Goal: Navigation & Orientation: Understand site structure

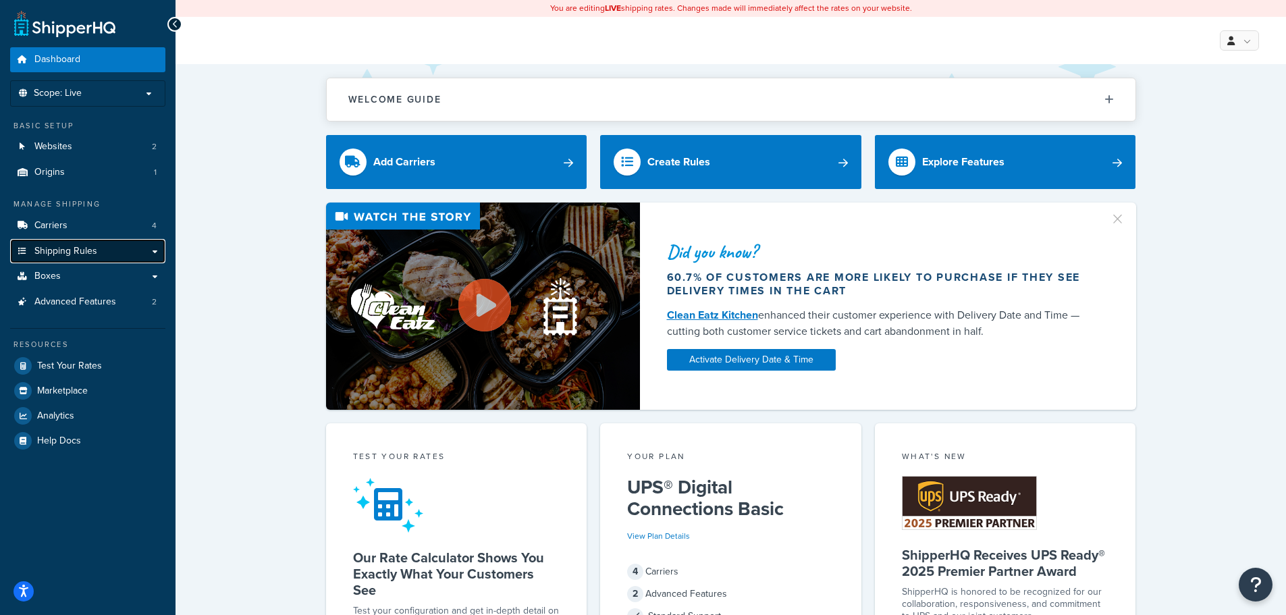
click at [105, 246] on link "Shipping Rules" at bounding box center [87, 251] width 155 height 25
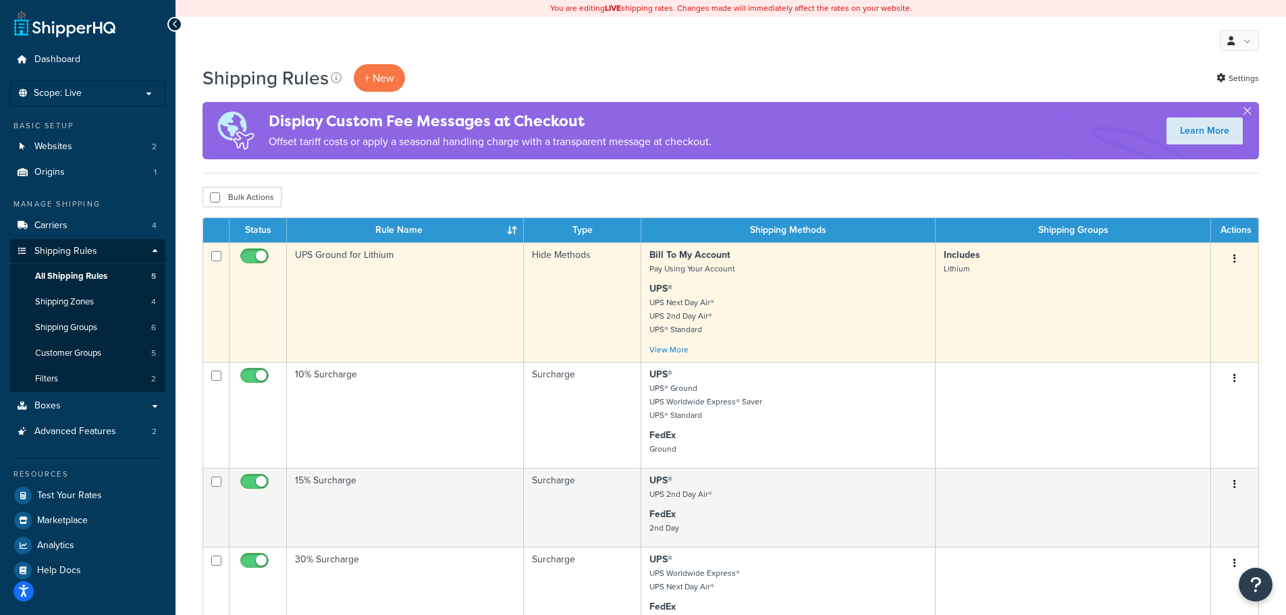
click at [338, 251] on td "UPS Ground for Lithium" at bounding box center [405, 302] width 237 height 120
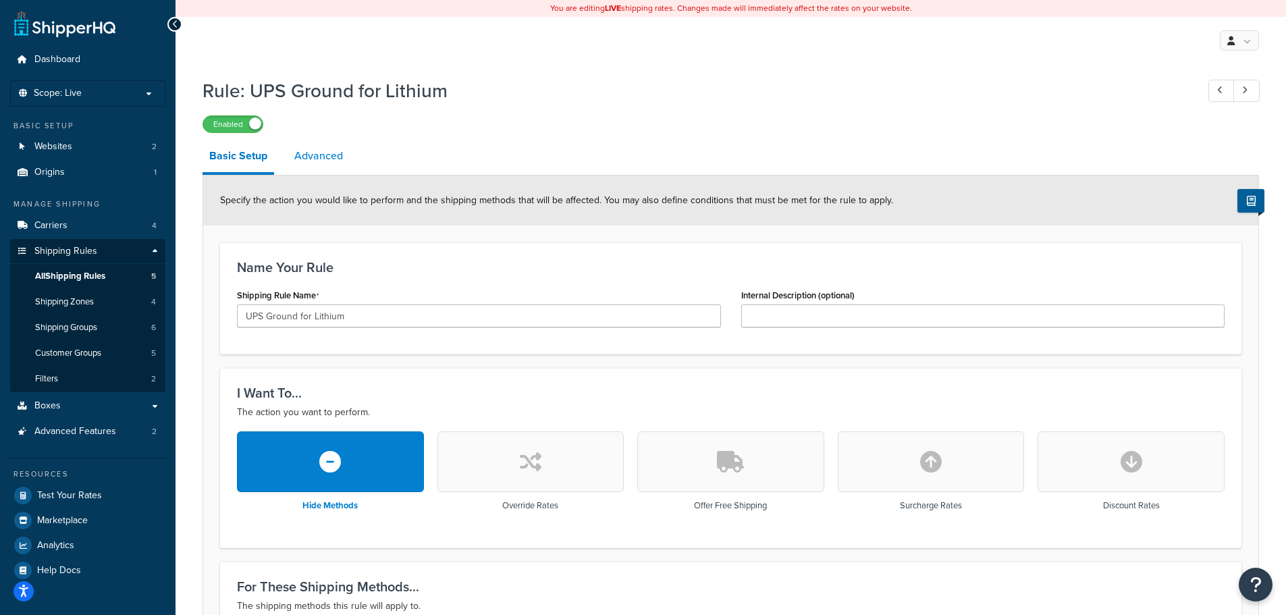
click at [321, 157] on link "Advanced" at bounding box center [319, 156] width 62 height 32
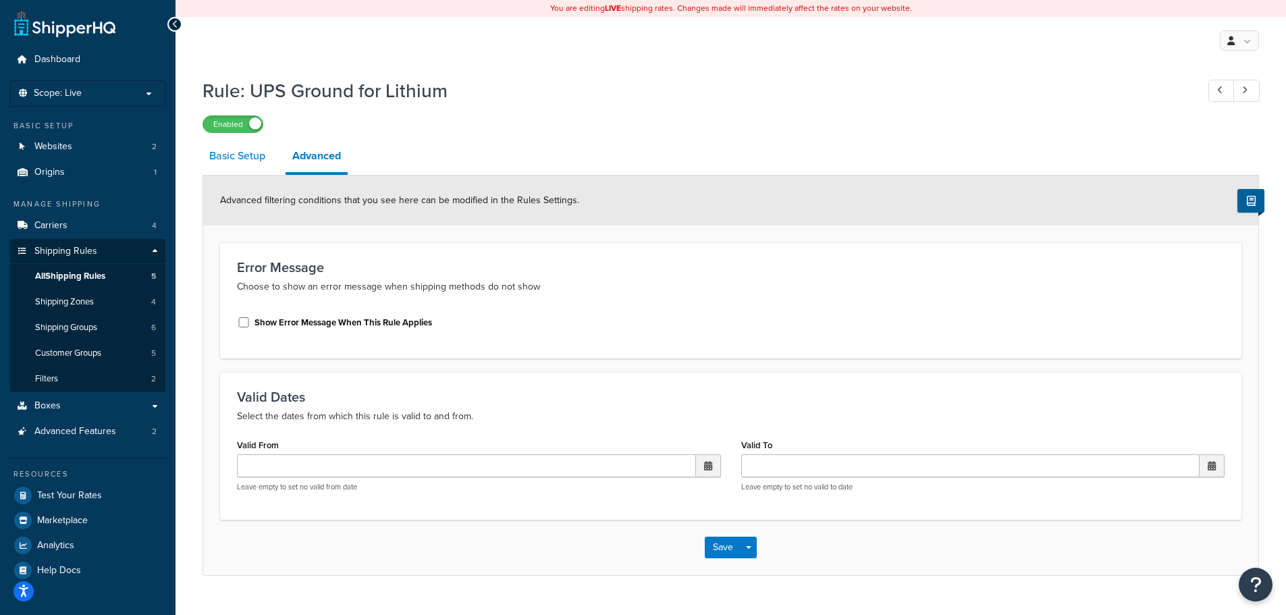
click at [256, 159] on link "Basic Setup" at bounding box center [238, 156] width 70 height 32
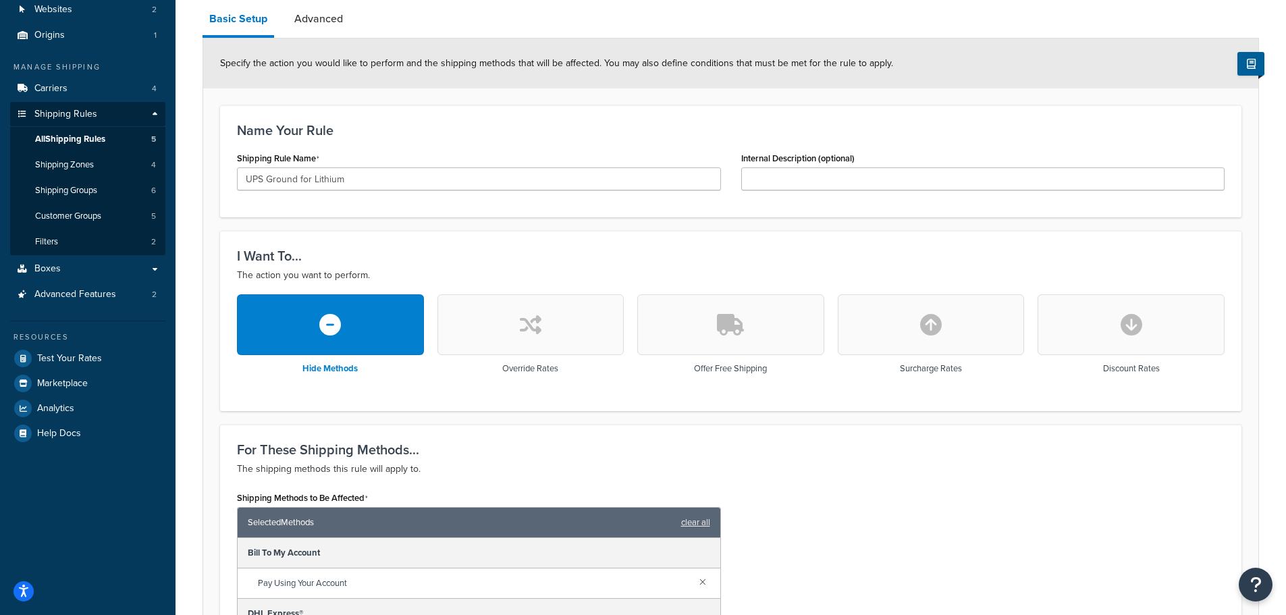
scroll to position [70, 0]
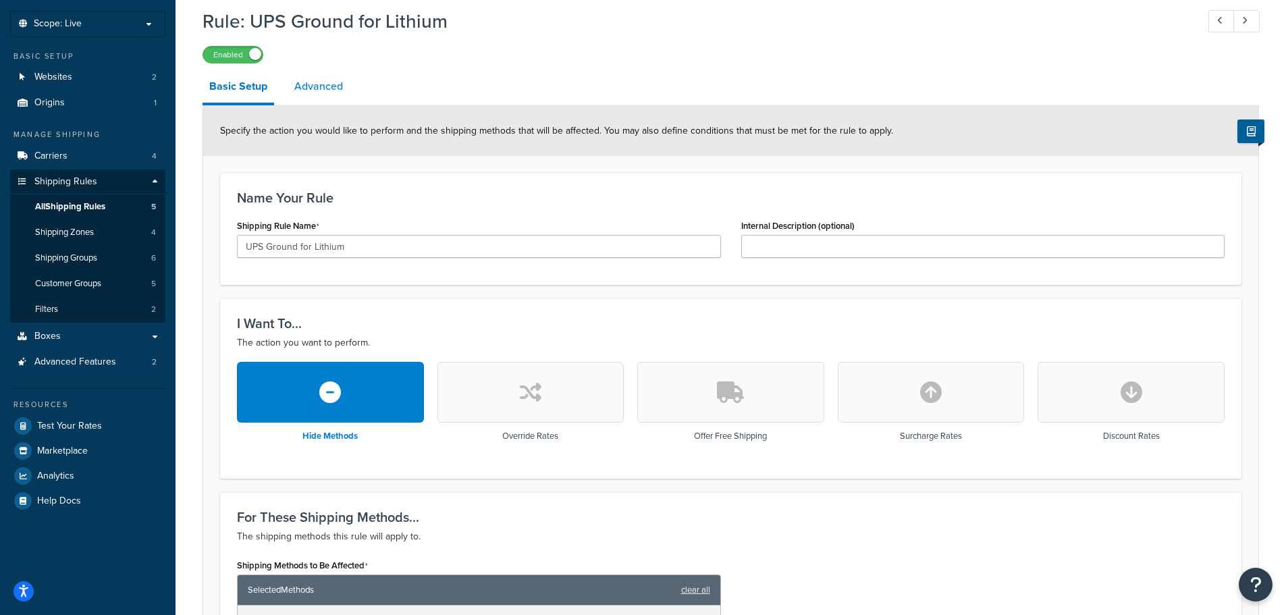
click at [310, 88] on link "Advanced" at bounding box center [319, 86] width 62 height 32
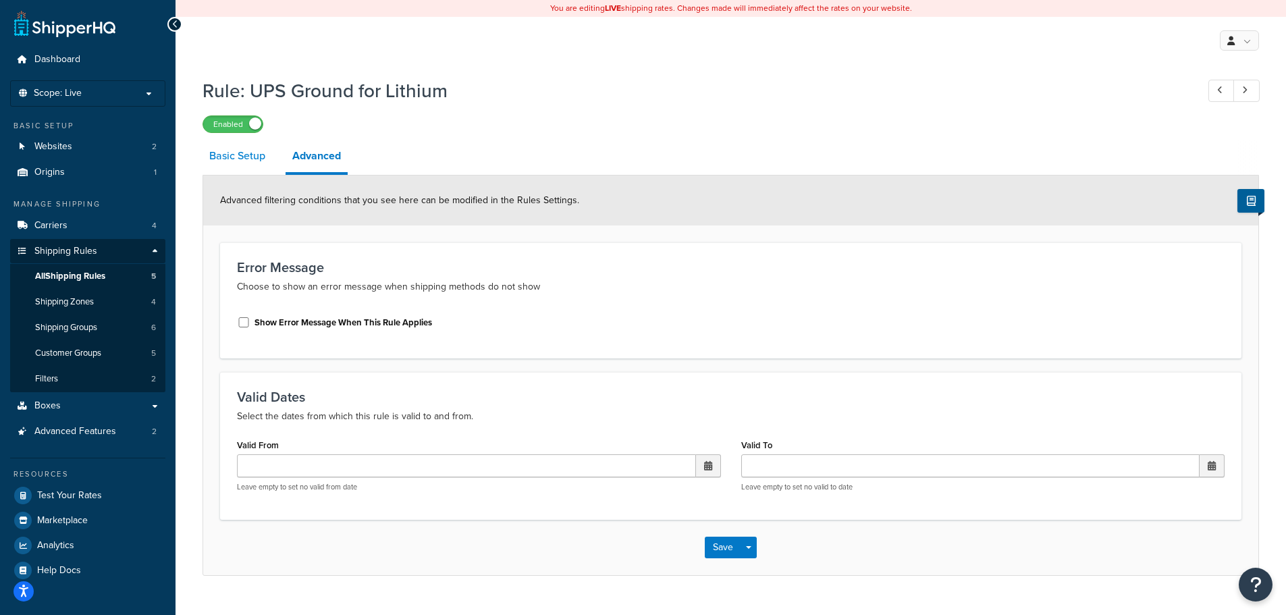
click at [229, 157] on link "Basic Setup" at bounding box center [238, 156] width 70 height 32
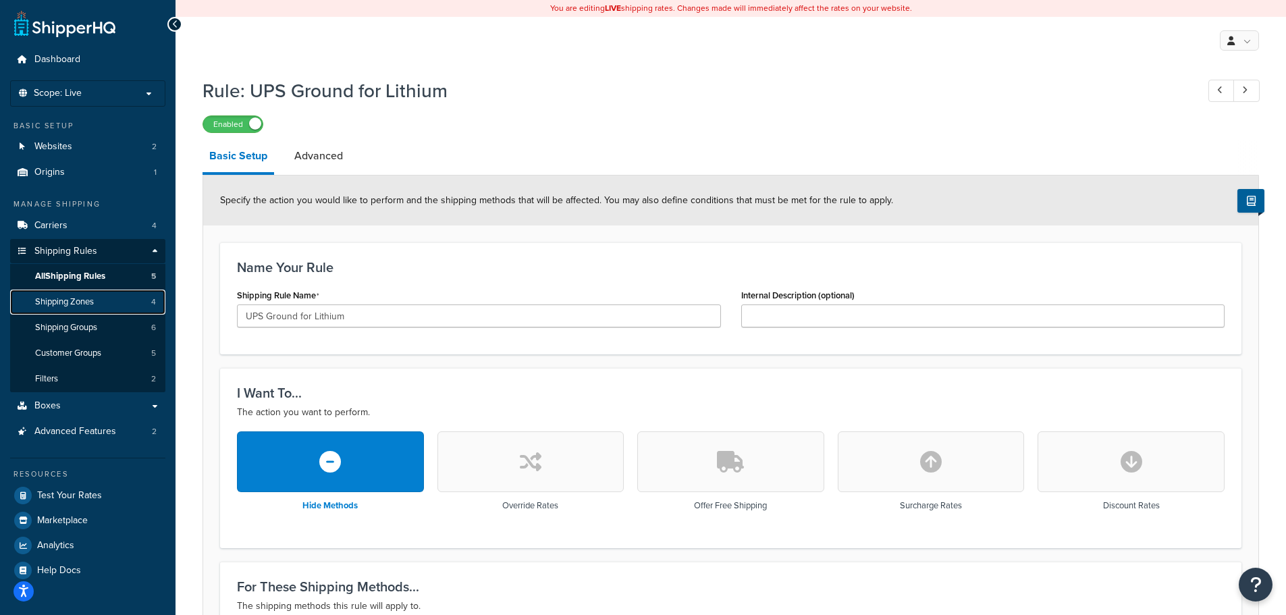
click at [87, 302] on span "Shipping Zones" at bounding box center [64, 301] width 59 height 11
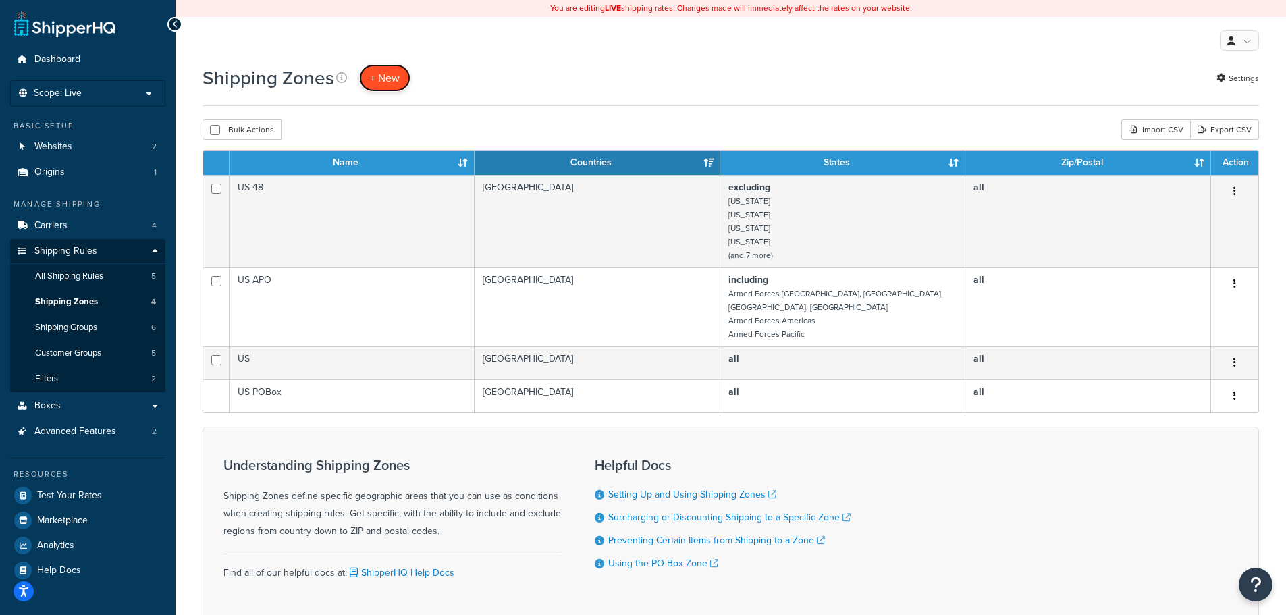
click at [384, 79] on span "+ New" at bounding box center [385, 78] width 30 height 16
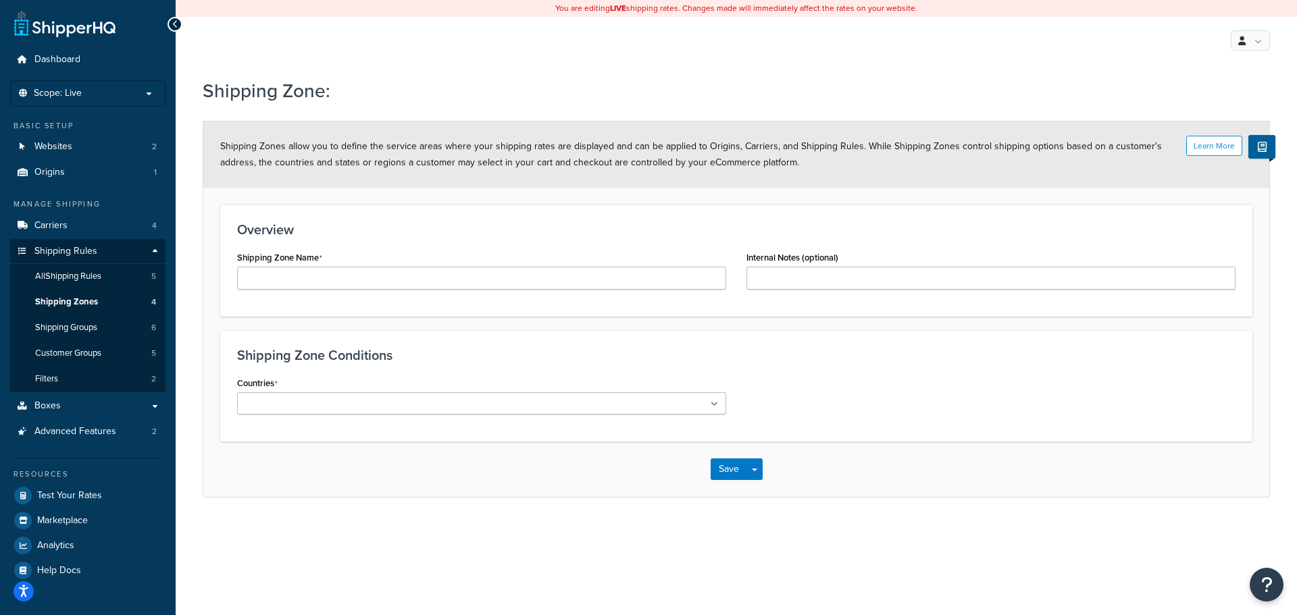
click at [65, 46] on div "Dashboard Scope: Live Basic Setup Websites 2 Origins 1 Manage Shipping Carriers…" at bounding box center [88, 307] width 176 height 615
click at [59, 60] on span "Dashboard" at bounding box center [57, 59] width 46 height 11
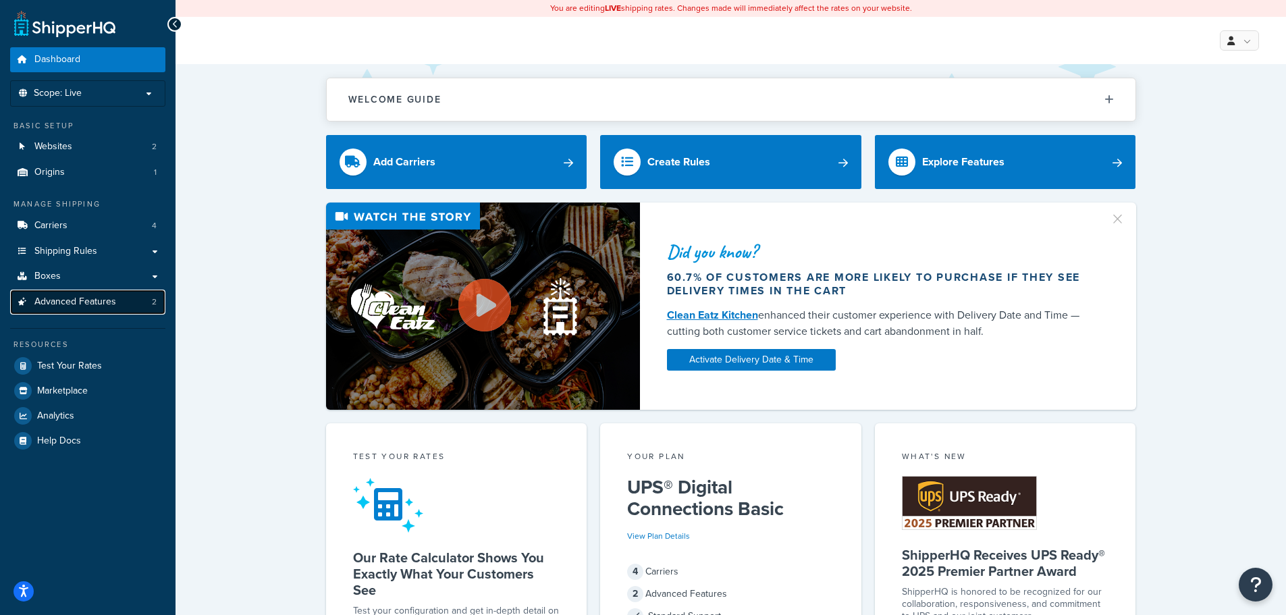
click at [86, 296] on span "Advanced Features" at bounding box center [75, 301] width 82 height 11
